Goal: Information Seeking & Learning: Learn about a topic

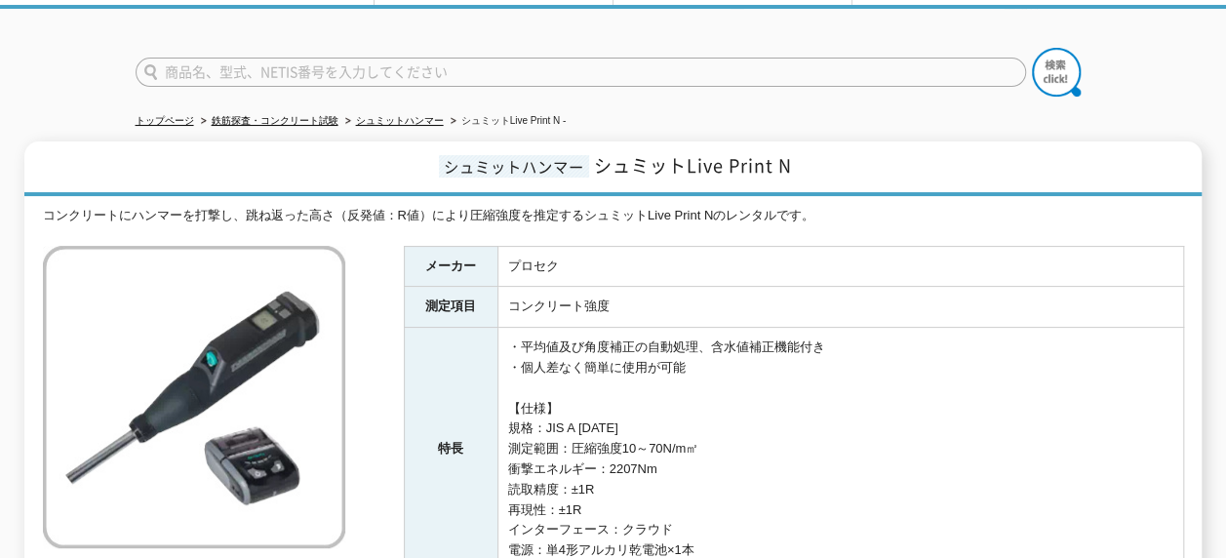
scroll to position [225, 0]
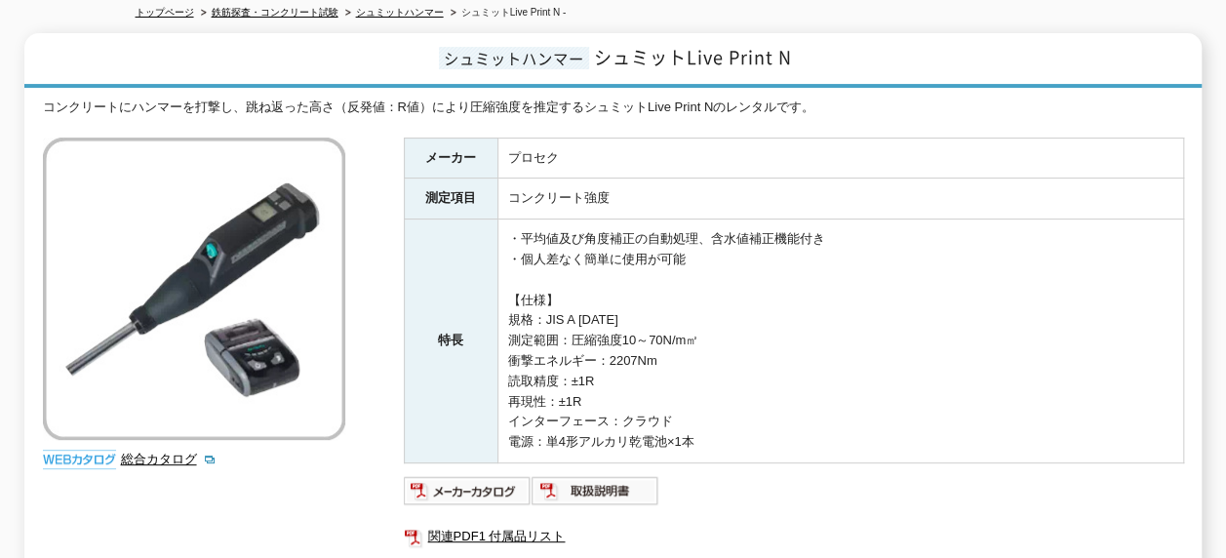
click at [761, 325] on td "・平均値及び角度補正の自動処理、含水値補正機能付き ・個人差なく簡単に使用が可能 【仕様】 規格：JIS A 1155 測定範囲：圧縮強度10～70N/m㎡ …" at bounding box center [840, 341] width 686 height 244
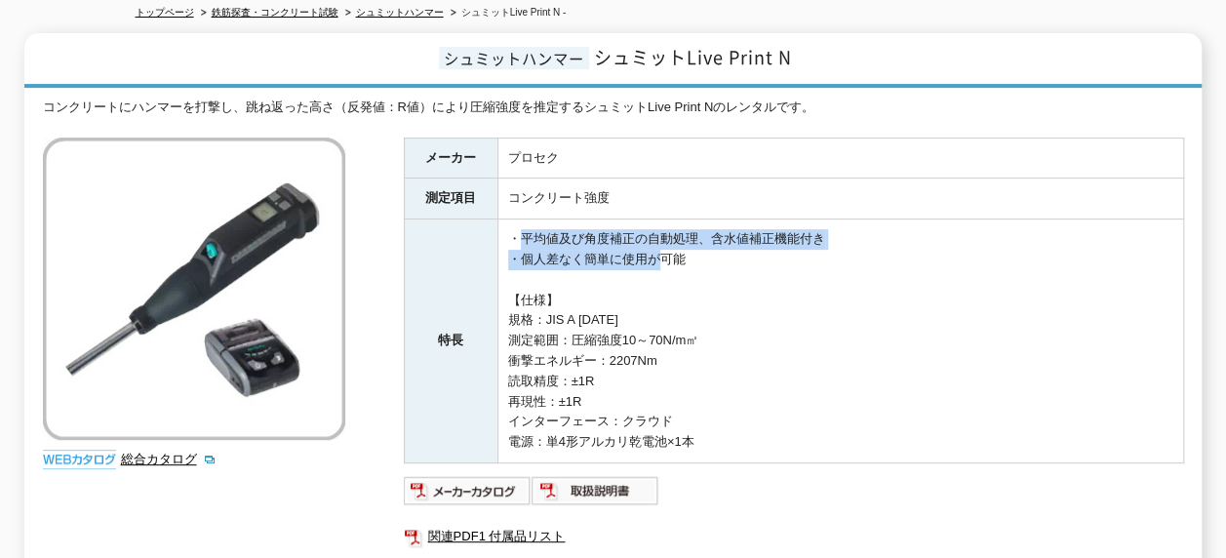
drag, startPoint x: 515, startPoint y: 219, endPoint x: 652, endPoint y: 244, distance: 138.9
click at [652, 244] on td "・平均値及び角度補正の自動処理、含水値補正機能付き ・個人差なく簡単に使用が可能 【仕様】 規格：JIS A 1155 測定範囲：圧縮強度10～70N/m㎡ …" at bounding box center [840, 341] width 686 height 244
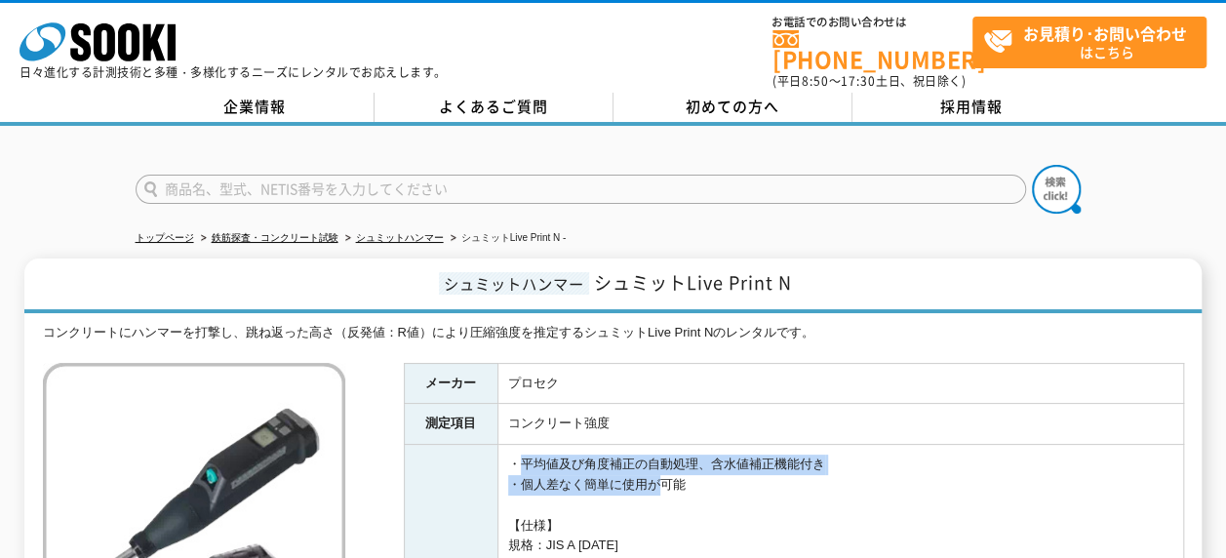
scroll to position [0, 0]
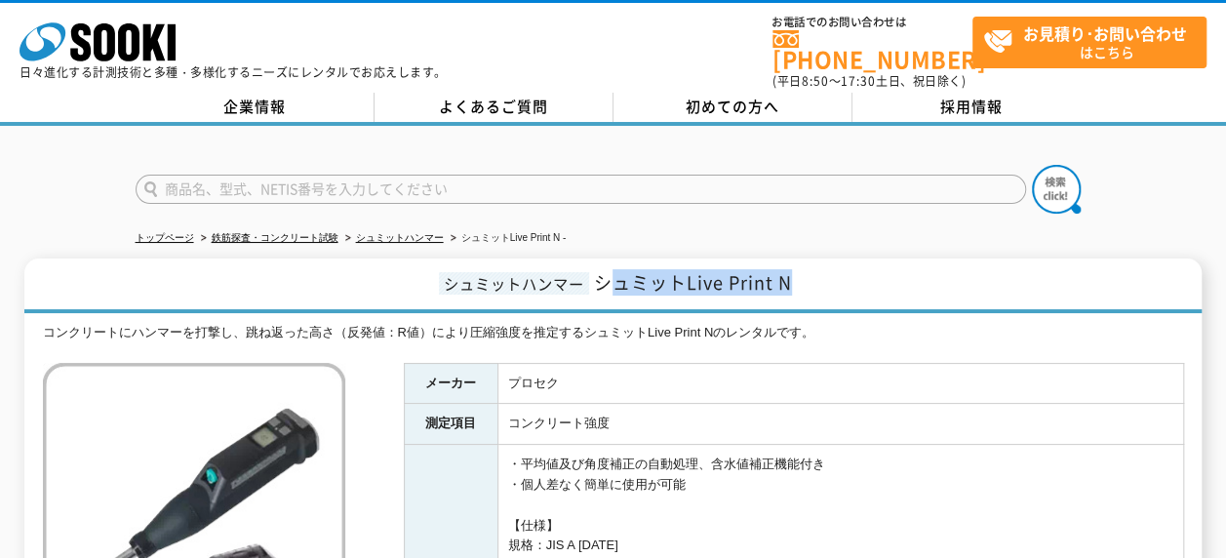
drag, startPoint x: 611, startPoint y: 261, endPoint x: 808, endPoint y: 277, distance: 197.7
click at [808, 277] on h1 "シュミットハンマー シュミットLive Print N" at bounding box center [612, 286] width 1177 height 55
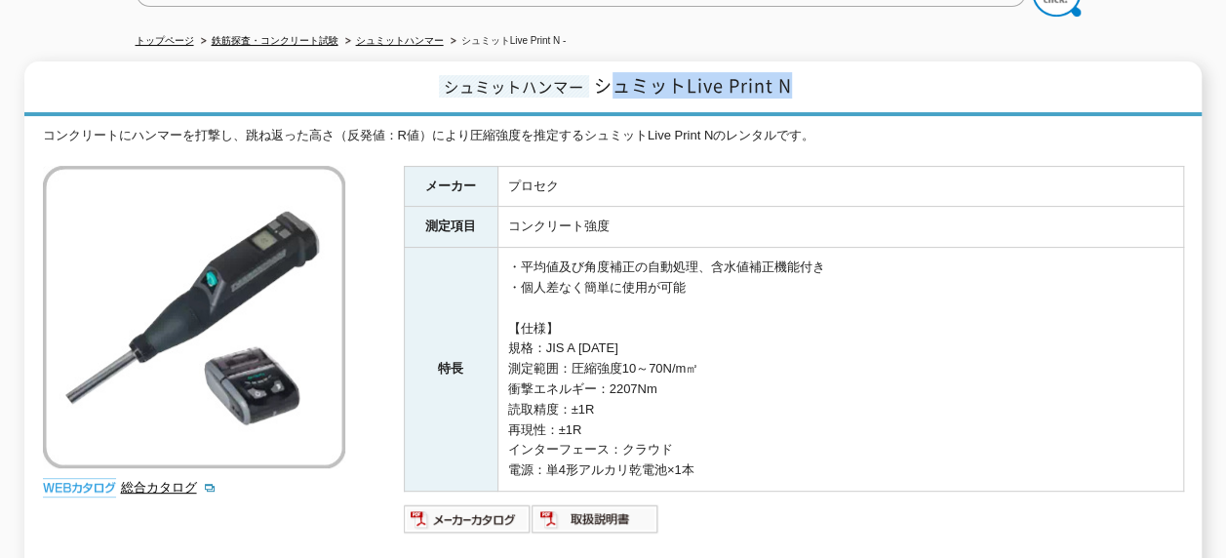
scroll to position [195, 0]
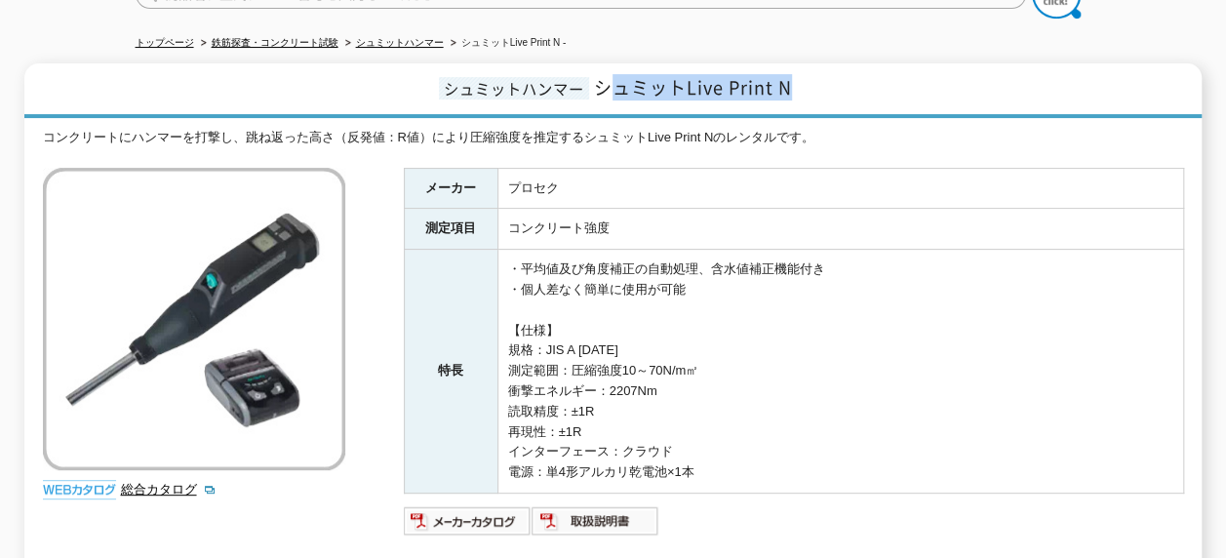
drag, startPoint x: 511, startPoint y: 252, endPoint x: 692, endPoint y: 283, distance: 183.1
click at [692, 283] on td "・平均値及び角度補正の自動処理、含水値補正機能付き ・個人差なく簡単に使用が可能 【仕様】 規格：JIS A 1155 測定範囲：圧縮強度10～70N/m㎡ …" at bounding box center [840, 372] width 686 height 244
click at [678, 462] on td "・平均値及び角度補正の自動処理、含水値補正機能付き ・個人差なく簡単に使用が可能 【仕様】 規格：JIS A 1155 測定範囲：圧縮強度10～70N/m㎡ …" at bounding box center [840, 372] width 686 height 244
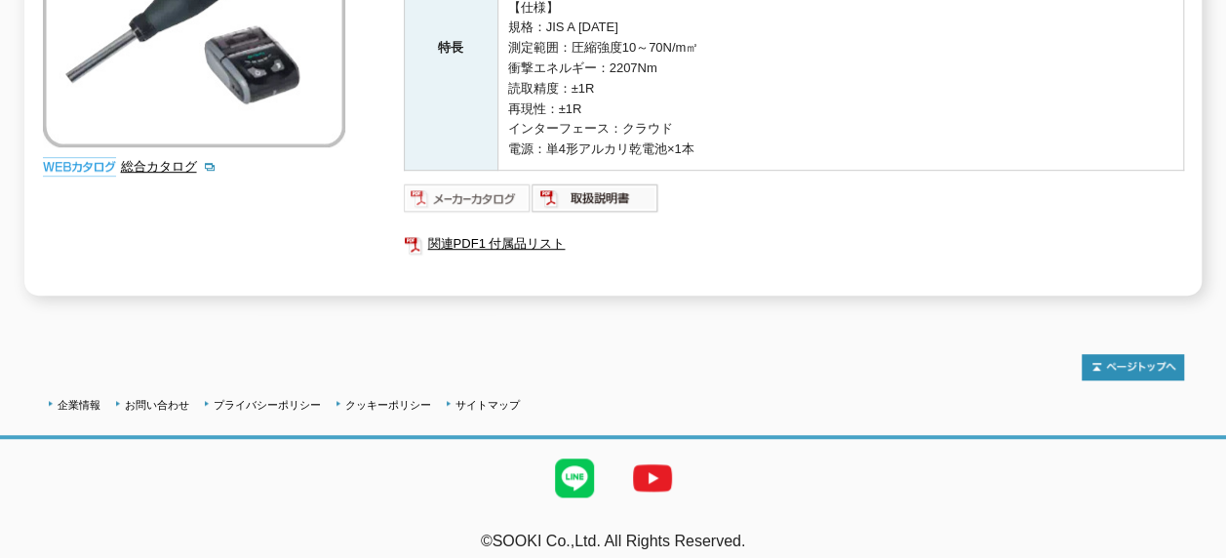
click at [478, 182] on img at bounding box center [468, 197] width 128 height 31
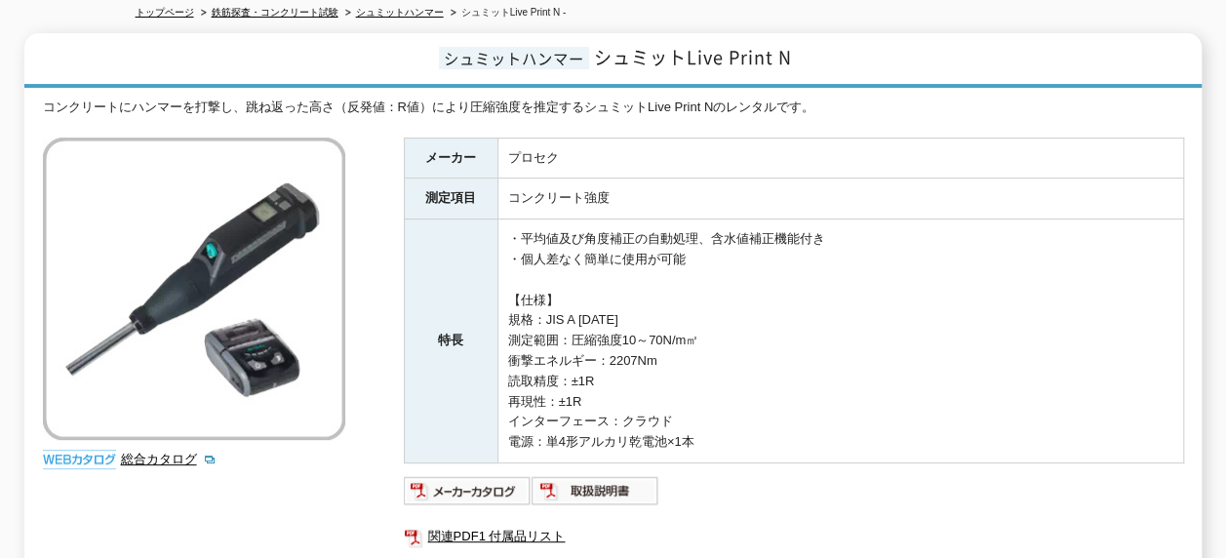
scroll to position [0, 0]
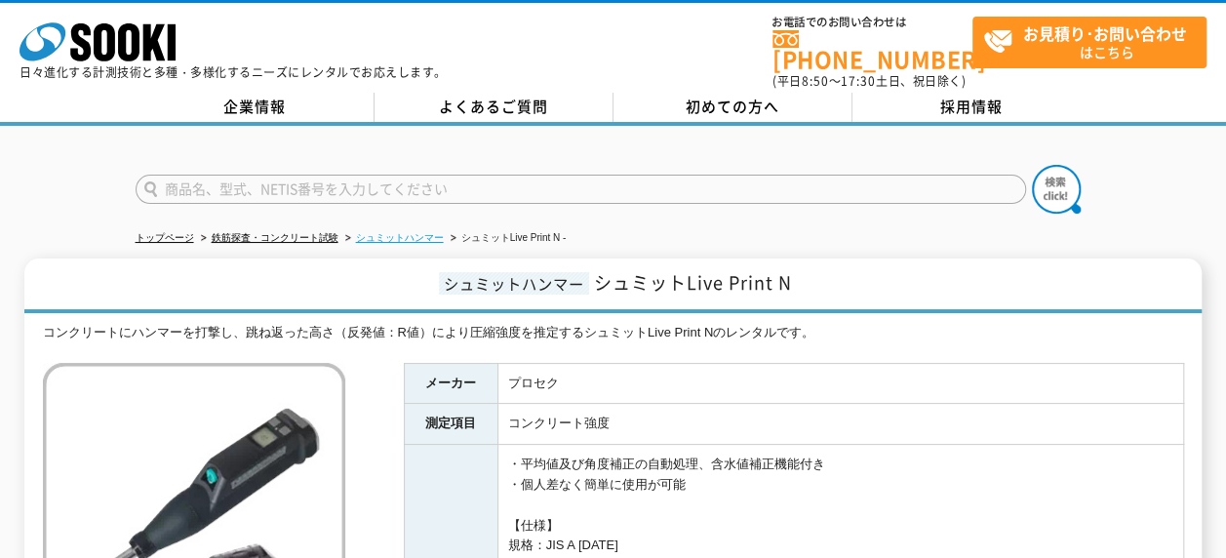
click at [404, 232] on link "シュミットハンマー" at bounding box center [400, 237] width 88 height 11
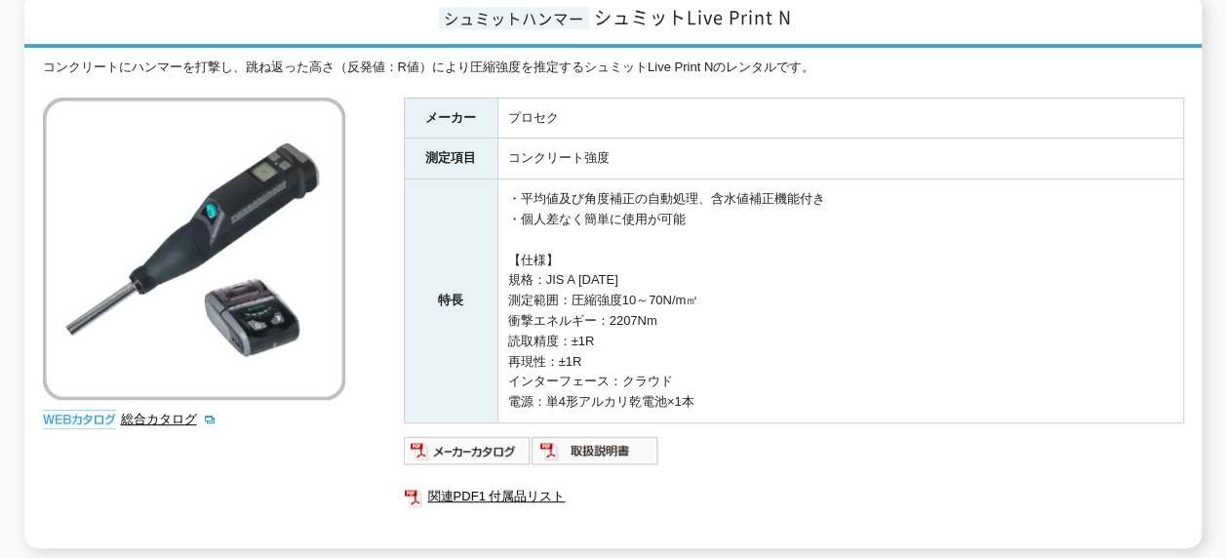
scroll to position [293, 0]
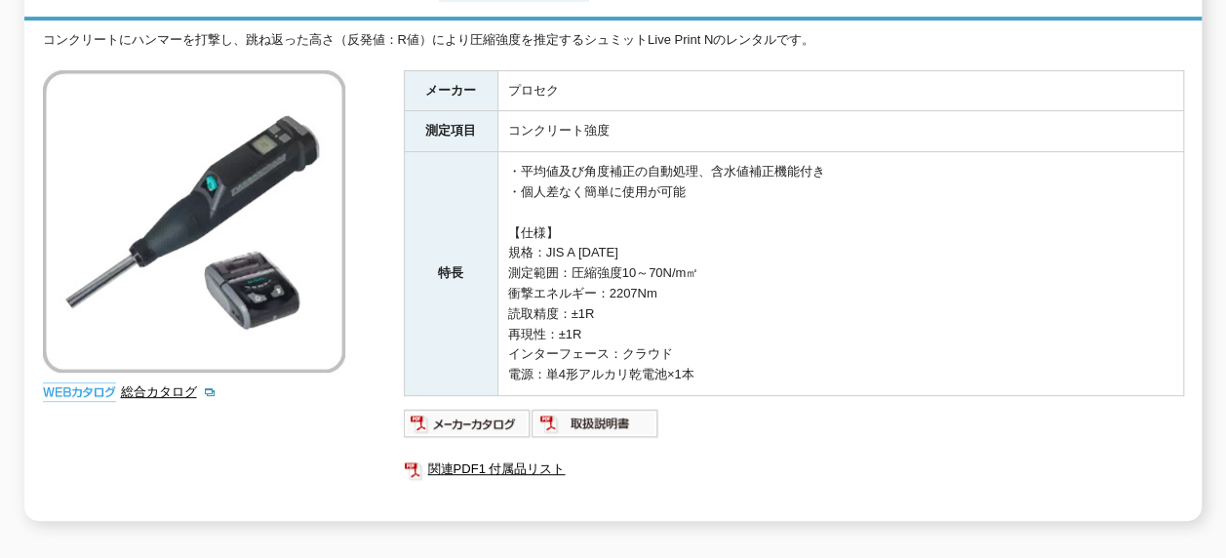
drag, startPoint x: 517, startPoint y: 155, endPoint x: 741, endPoint y: 180, distance: 225.8
click at [741, 180] on td "・平均値及び角度補正の自動処理、含水値補正機能付き ・個人差なく簡単に使用が可能 【仕様】 規格：JIS A 1155 測定範囲：圧縮強度10～70N/m㎡ …" at bounding box center [840, 274] width 686 height 244
drag, startPoint x: 741, startPoint y: 180, endPoint x: 673, endPoint y: 250, distance: 97.3
click at [673, 250] on td "・平均値及び角度補正の自動処理、含水値補正機能付き ・個人差なく簡単に使用が可能 【仕様】 規格：JIS A 1155 測定範囲：圧縮強度10～70N/m㎡ …" at bounding box center [840, 274] width 686 height 244
drag, startPoint x: 706, startPoint y: 152, endPoint x: 852, endPoint y: 162, distance: 145.7
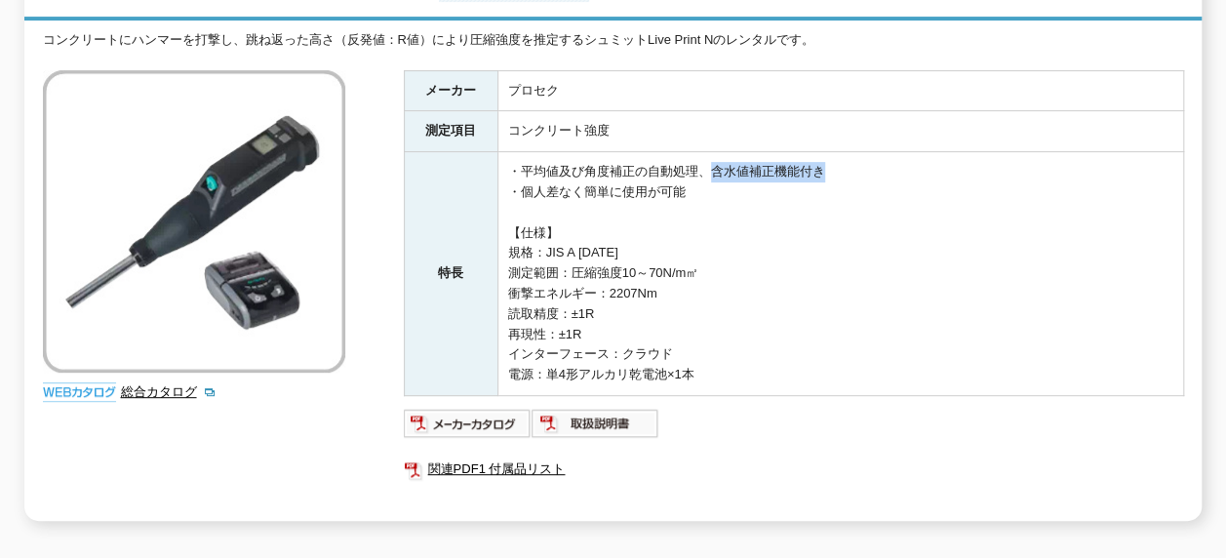
click at [852, 162] on td "・平均値及び角度補正の自動処理、含水値補正機能付き ・個人差なく簡単に使用が可能 【仕様】 規格：JIS A 1155 測定範囲：圧縮強度10～70N/m㎡ …" at bounding box center [840, 274] width 686 height 244
click at [618, 289] on td "・平均値及び角度補正の自動処理、含水値補正機能付き ・個人差なく簡単に使用が可能 【仕様】 規格：JIS A 1155 測定範囲：圧縮強度10～70N/m㎡ …" at bounding box center [840, 274] width 686 height 244
click at [599, 416] on img at bounding box center [596, 423] width 128 height 31
drag, startPoint x: 508, startPoint y: 314, endPoint x: 647, endPoint y: 328, distance: 139.2
click at [647, 328] on td "・平均値及び角度補正の自動処理、含水値補正機能付き ・個人差なく簡単に使用が可能 【仕様】 規格：JIS A 1155 測定範囲：圧縮強度10～70N/m㎡ …" at bounding box center [840, 274] width 686 height 244
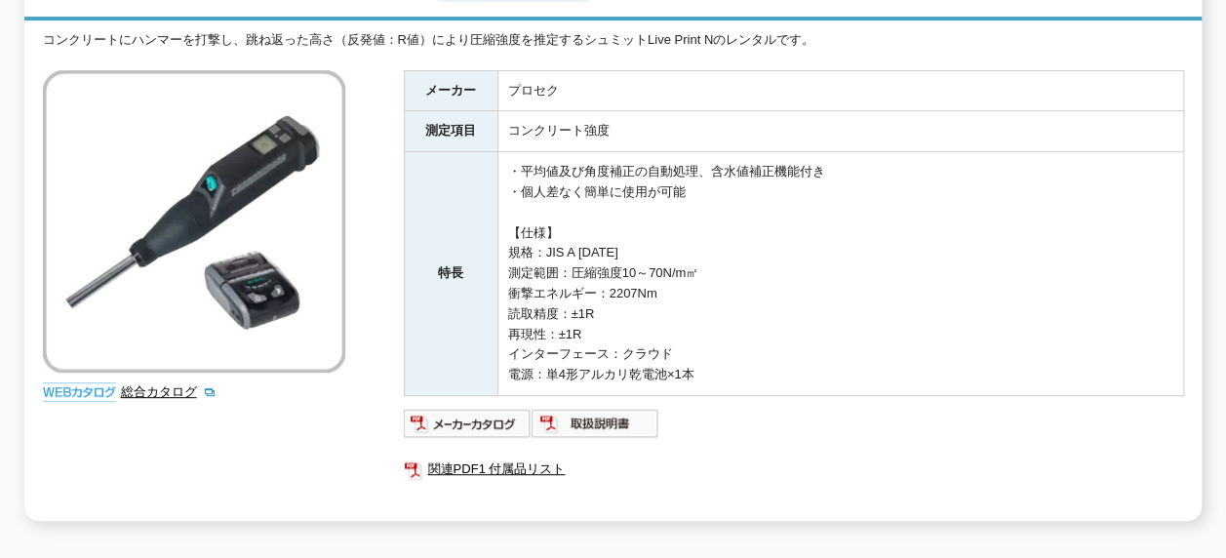
drag, startPoint x: 647, startPoint y: 328, endPoint x: 543, endPoint y: 314, distance: 104.3
click at [543, 314] on td "・平均値及び角度補正の自動処理、含水値補正機能付き ・個人差なく簡単に使用が可能 【仕様】 規格：JIS A 1155 測定範囲：圧縮強度10～70N/m㎡ …" at bounding box center [840, 274] width 686 height 244
click at [618, 284] on td "・平均値及び角度補正の自動処理、含水値補正機能付き ・個人差なく簡単に使用が可能 【仕様】 規格：JIS A 1155 測定範囲：圧縮強度10～70N/m㎡ …" at bounding box center [840, 274] width 686 height 244
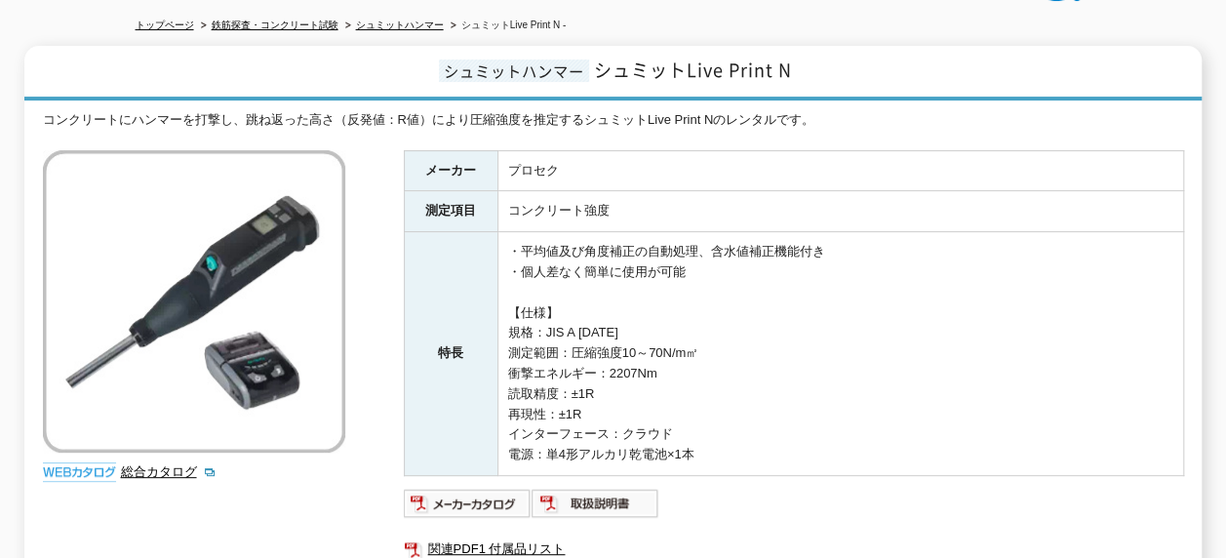
scroll to position [195, 0]
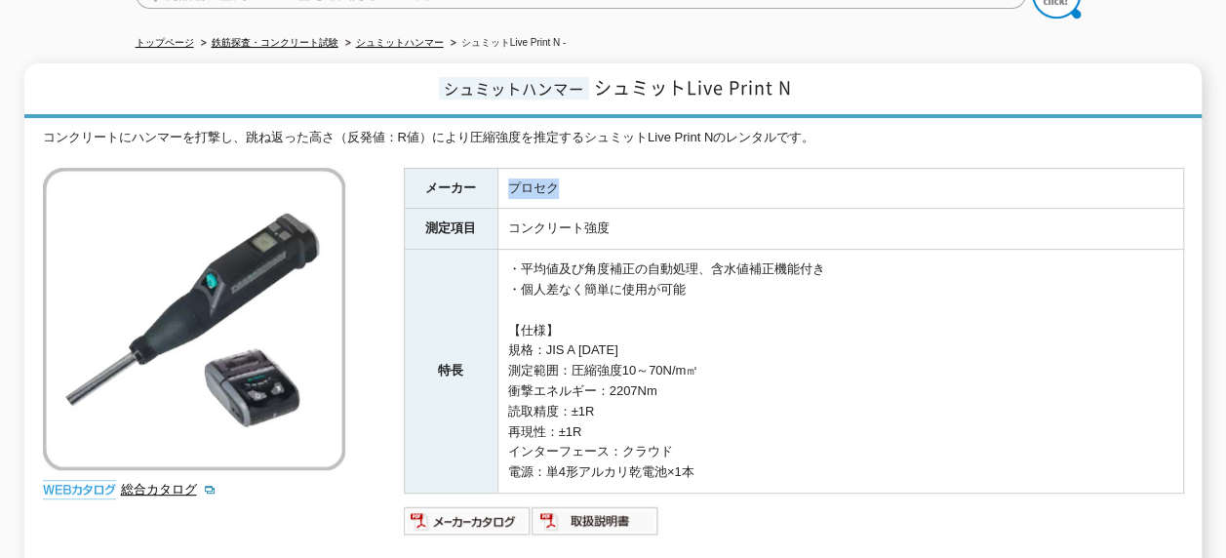
drag, startPoint x: 512, startPoint y: 171, endPoint x: 605, endPoint y: 171, distance: 92.7
click at [605, 171] on td "プロセク" at bounding box center [840, 188] width 686 height 41
drag, startPoint x: 605, startPoint y: 171, endPoint x: 581, endPoint y: 271, distance: 103.2
click at [581, 271] on td "・平均値及び角度補正の自動処理、含水値補正機能付き ・個人差なく簡単に使用が可能 【仕様】 規格：JIS A 1155 測定範囲：圧縮強度10～70N/m㎡ …" at bounding box center [840, 372] width 686 height 244
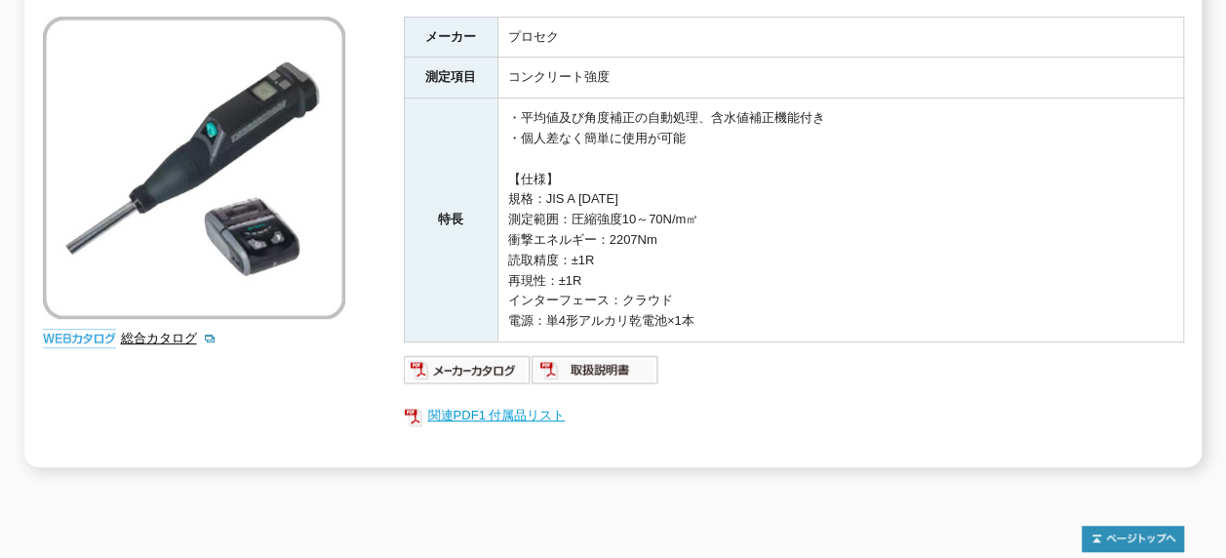
scroll to position [488, 0]
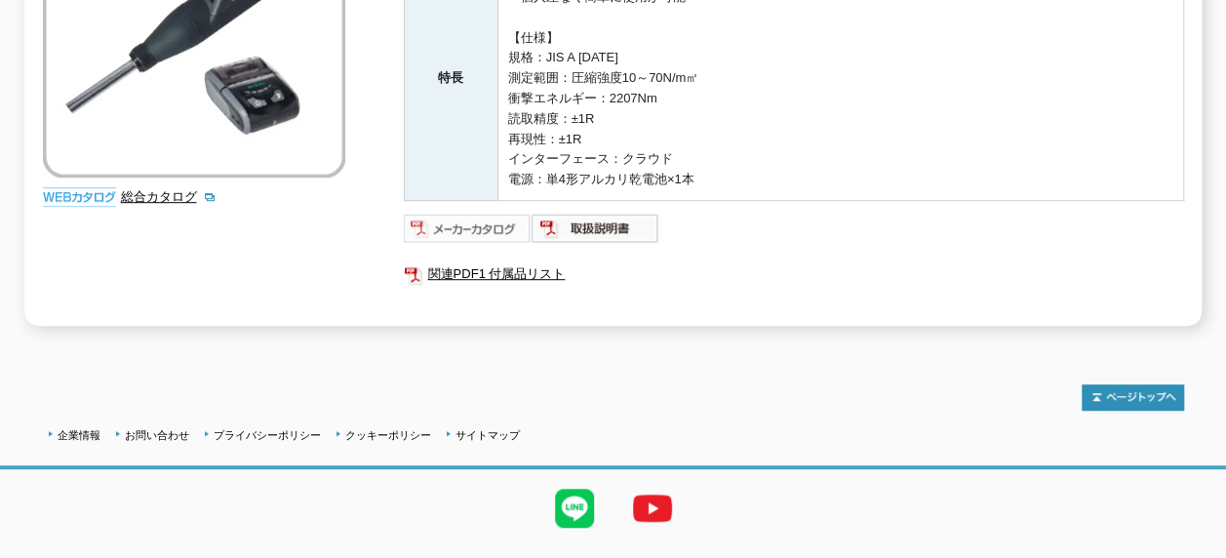
click at [488, 216] on img at bounding box center [468, 228] width 128 height 31
click at [485, 261] on link "関連PDF1 付属品リスト" at bounding box center [794, 273] width 780 height 25
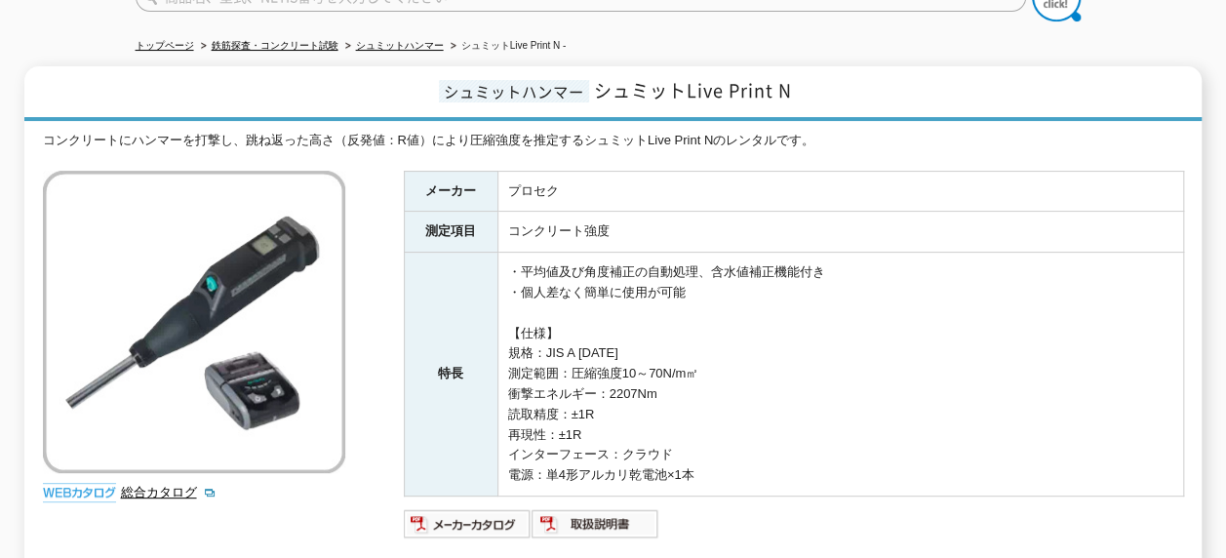
scroll to position [0, 0]
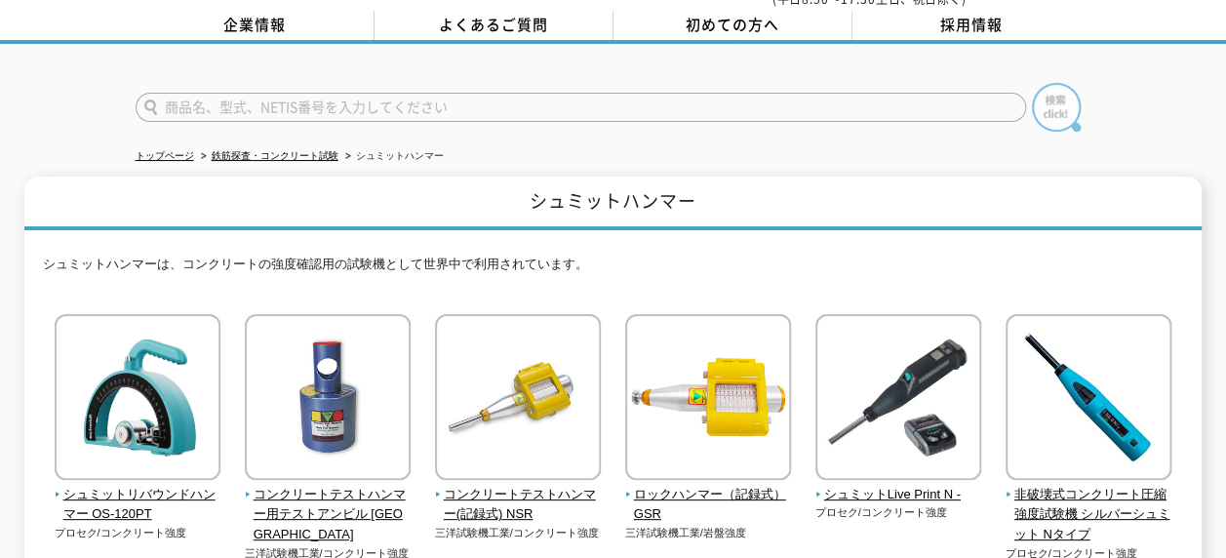
scroll to position [195, 0]
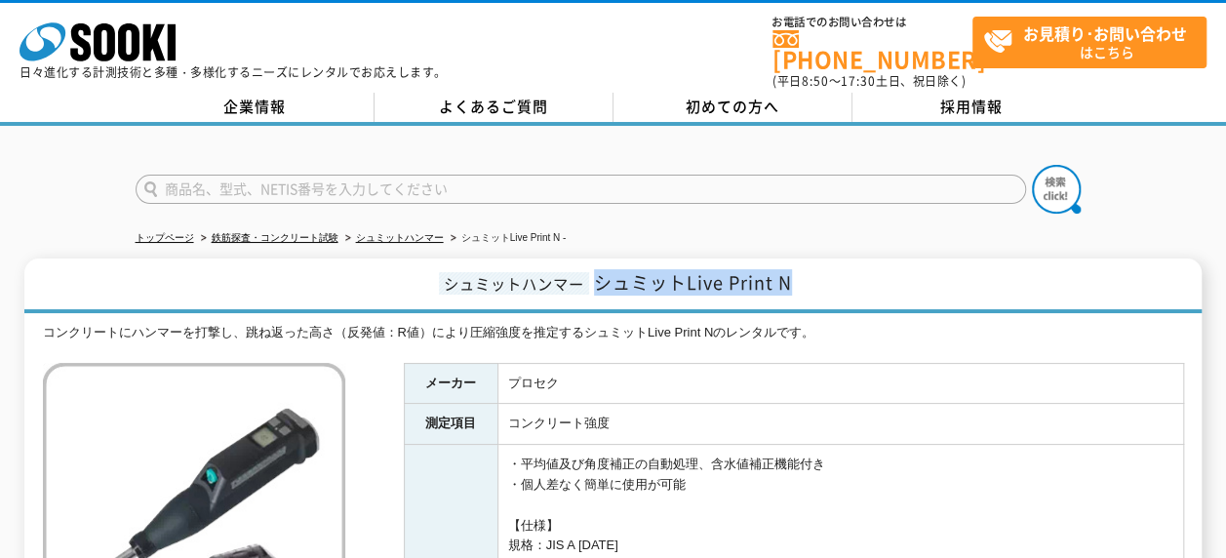
drag, startPoint x: 600, startPoint y: 274, endPoint x: 813, endPoint y: 269, distance: 212.7
click at [813, 269] on h1 "シュミットハンマー シュミットLive Print N" at bounding box center [612, 286] width 1177 height 55
click at [594, 323] on div "コンクリートにハンマーを打撃し、跳ね返った高さ（反発値：R値）により圧縮強度を推定するシュミットLive Print Nのレンタルです。" at bounding box center [613, 333] width 1141 height 20
drag, startPoint x: 600, startPoint y: 269, endPoint x: 798, endPoint y: 265, distance: 198.1
click at [798, 265] on h1 "シュミットハンマー シュミットLive Print N" at bounding box center [612, 286] width 1177 height 55
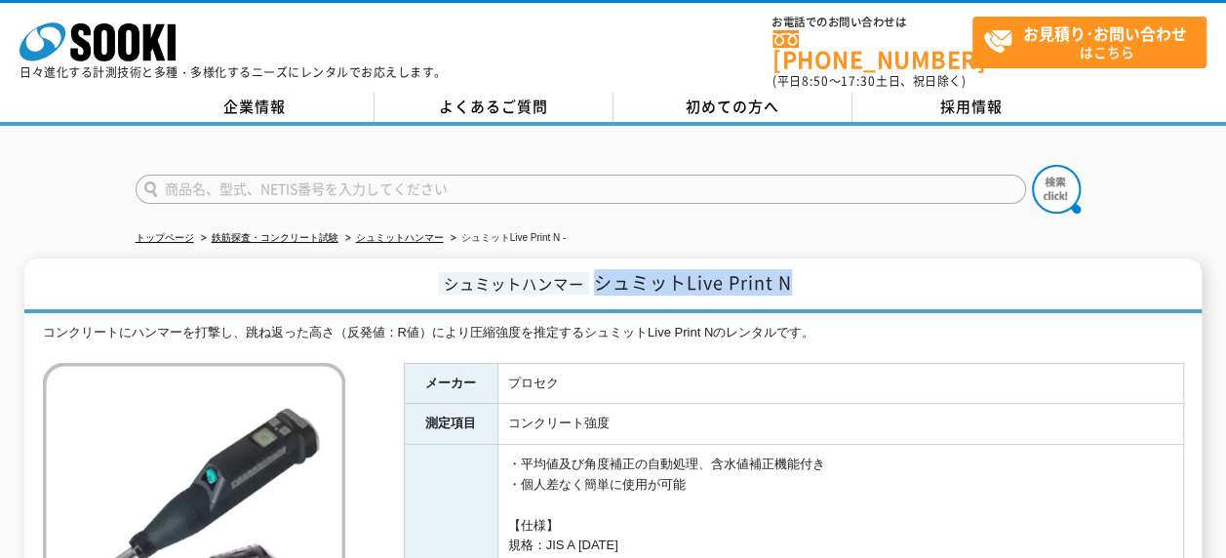
copy span "シュミットLive Print N"
